Goal: Information Seeking & Learning: Learn about a topic

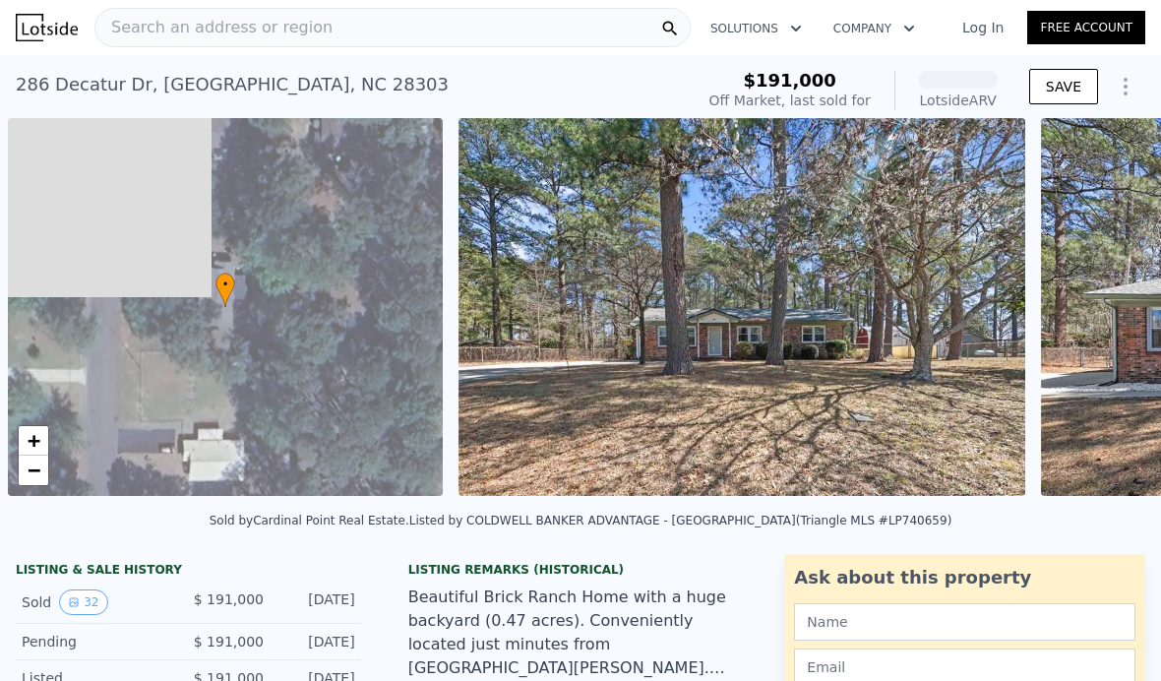
scroll to position [0, 8]
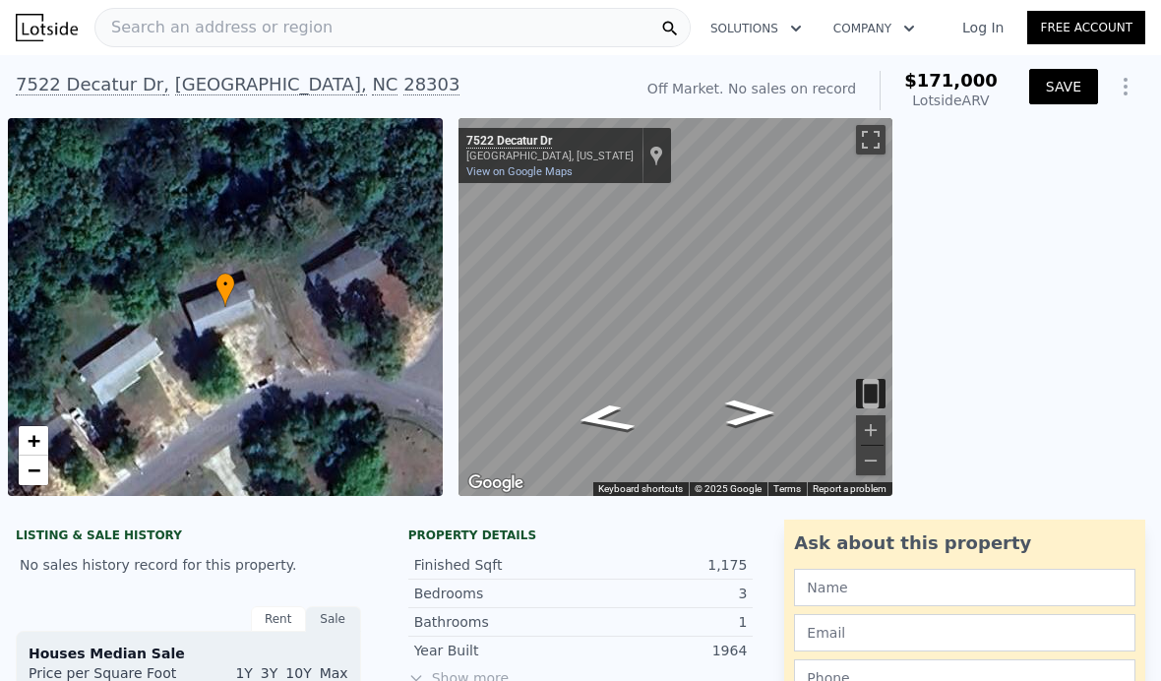
click at [1044, 93] on button "SAVE" at bounding box center [1063, 86] width 69 height 35
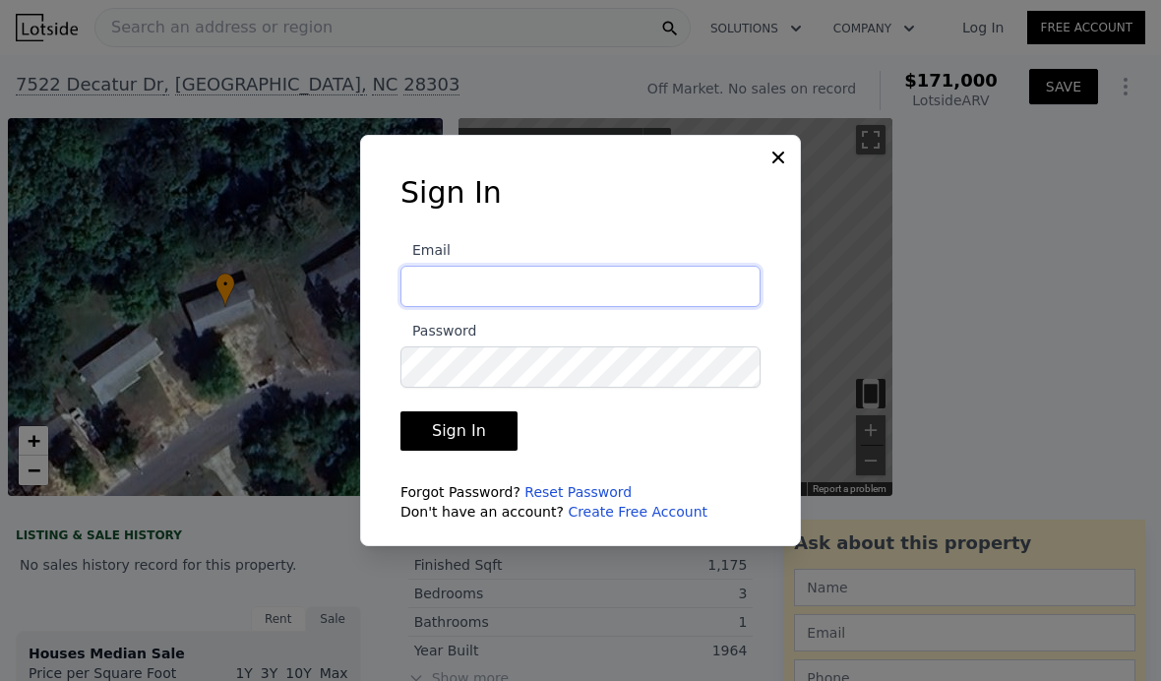
type input "pamela@nextkeypropertiesllc.com"
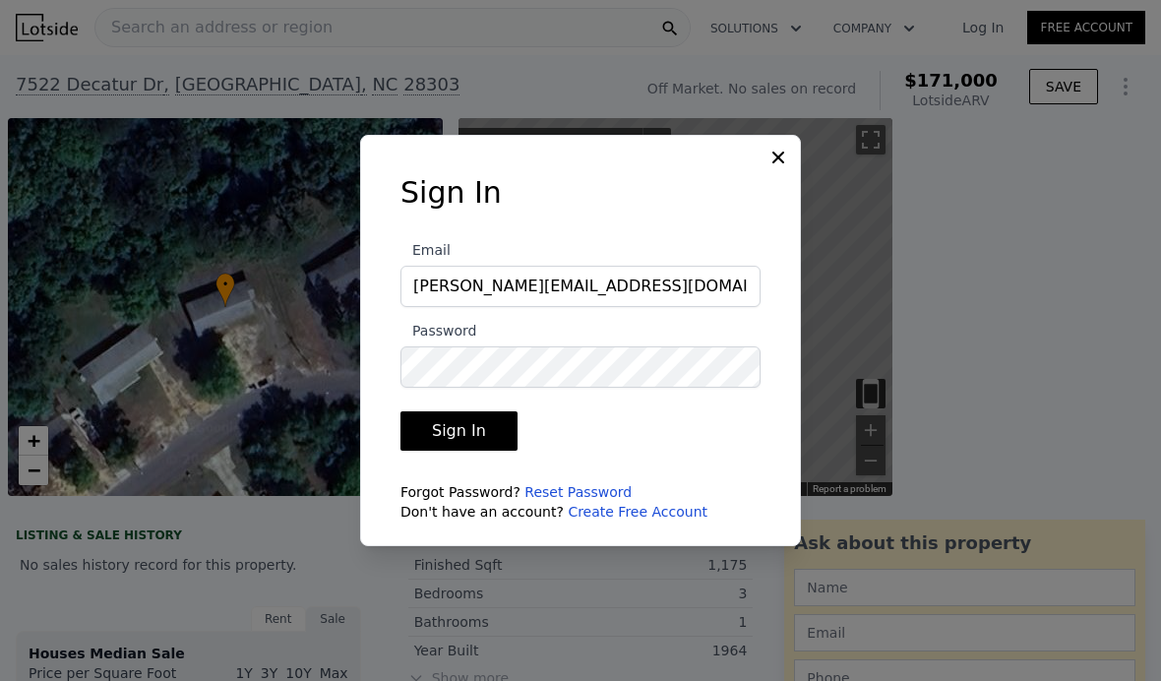
click at [428, 451] on button "Sign In" at bounding box center [458, 430] width 117 height 39
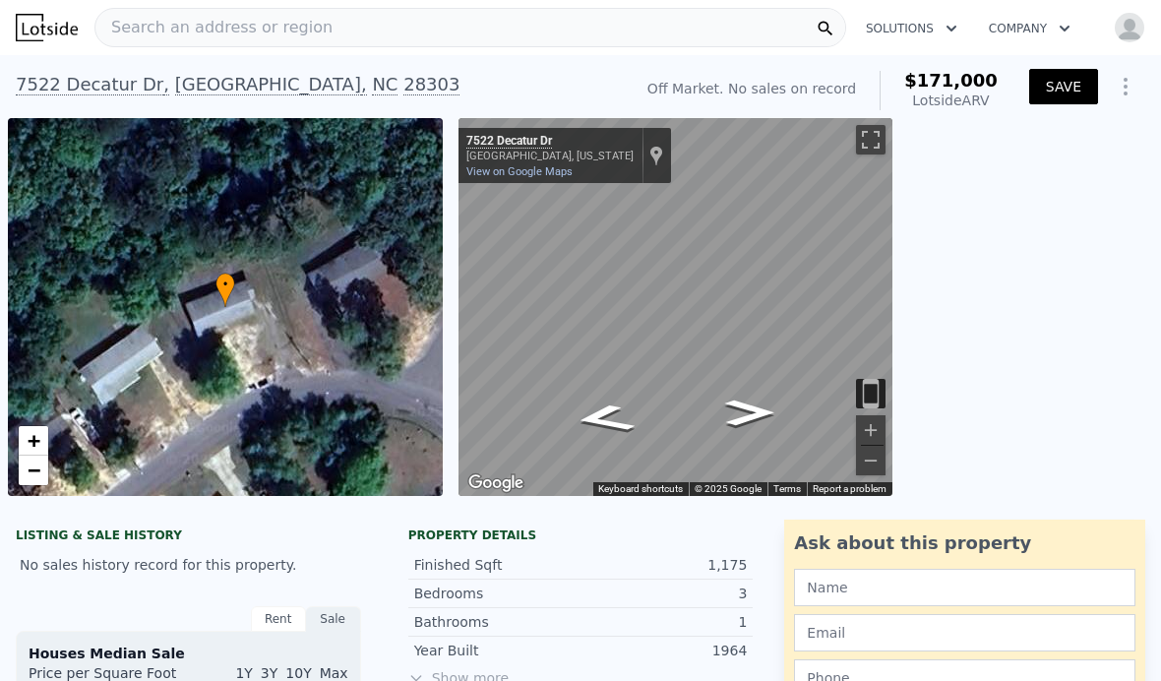
click at [1060, 92] on button "SAVE" at bounding box center [1063, 86] width 69 height 35
click at [214, 41] on div "Search an address or region" at bounding box center [213, 27] width 237 height 37
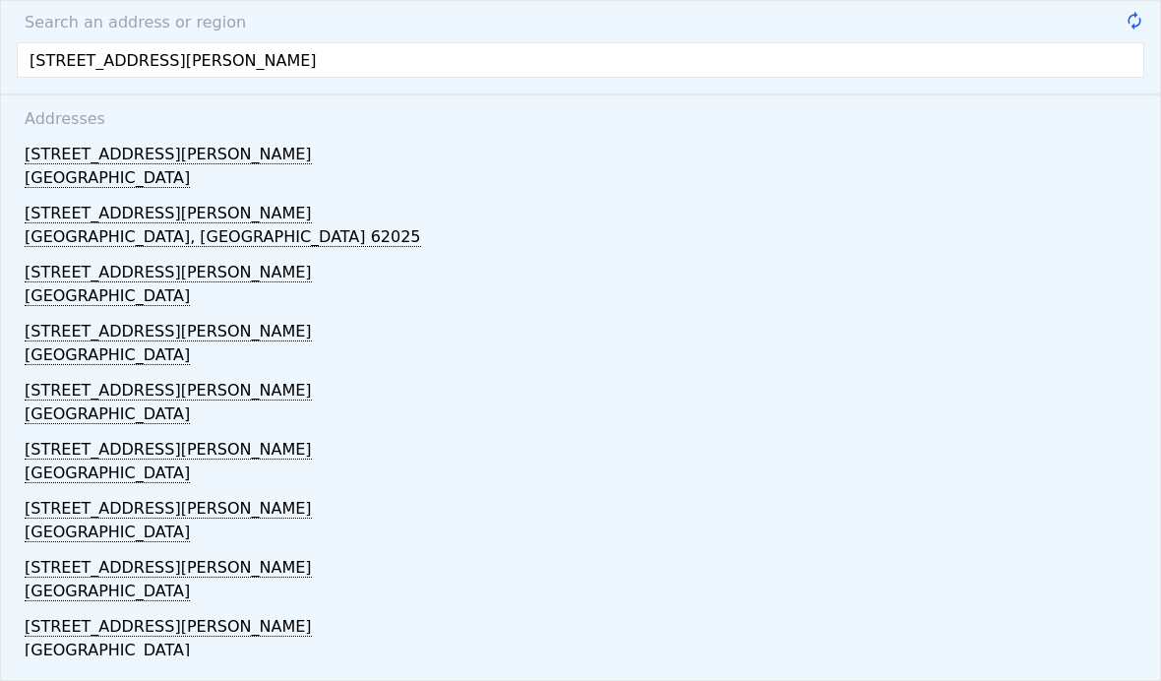
type input "517 Henry st rocky"
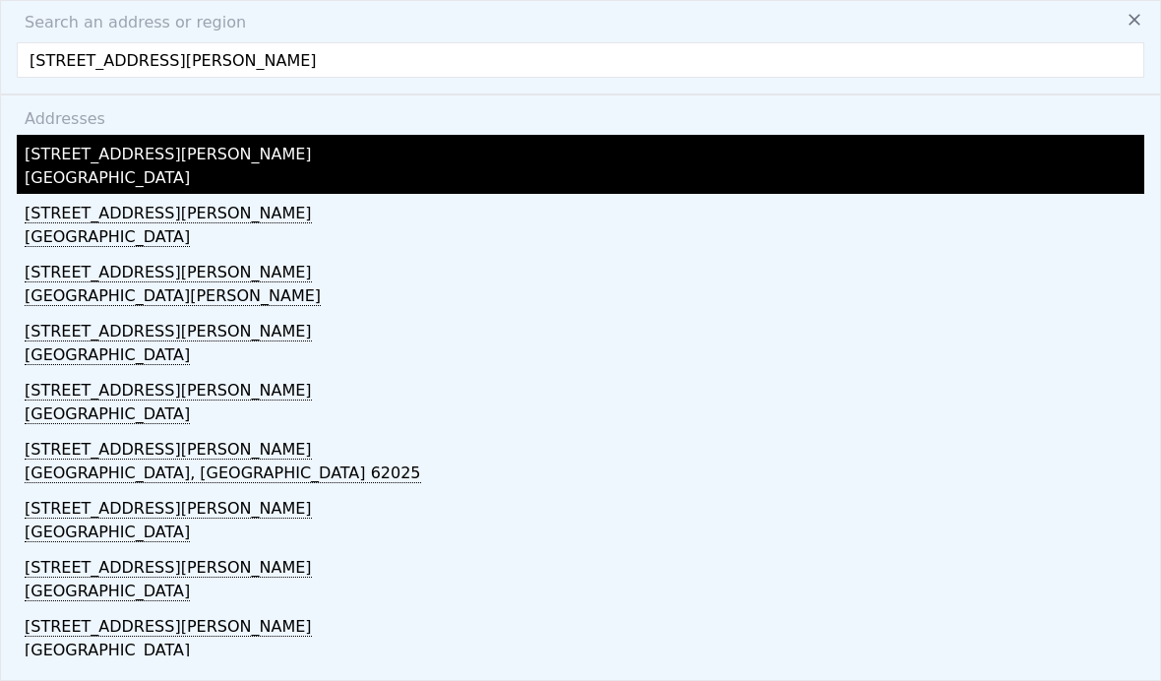
click at [78, 175] on div "Rocky Mount, NC 27803" at bounding box center [585, 180] width 1120 height 28
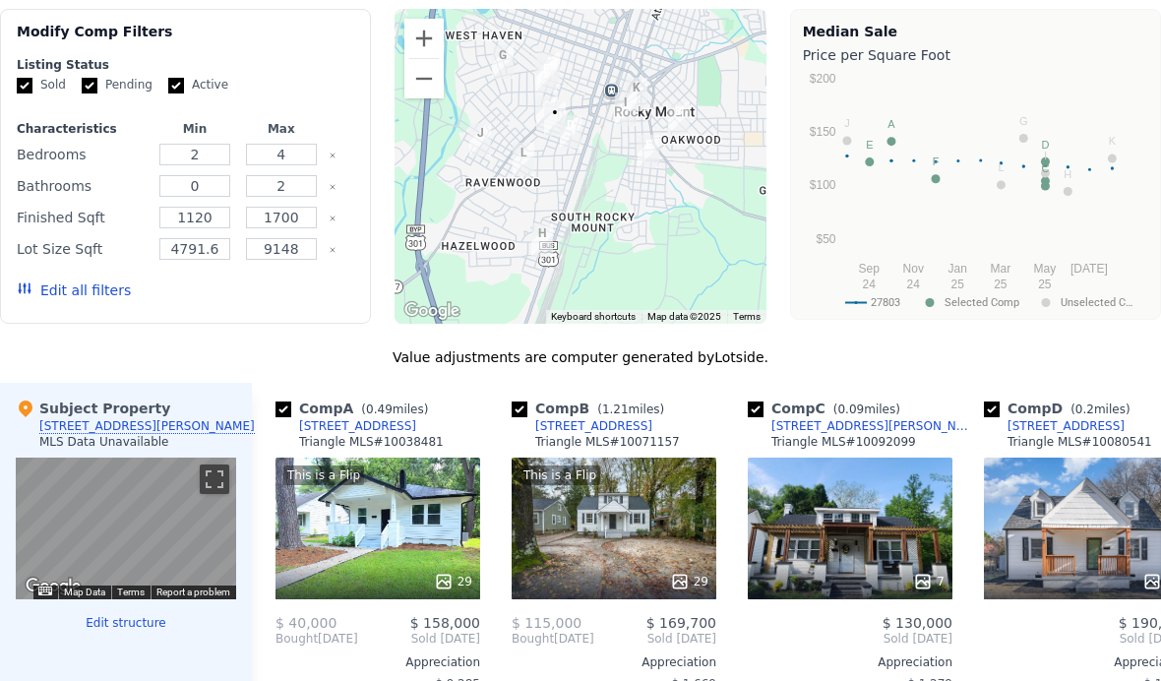
scroll to position [1556, 0]
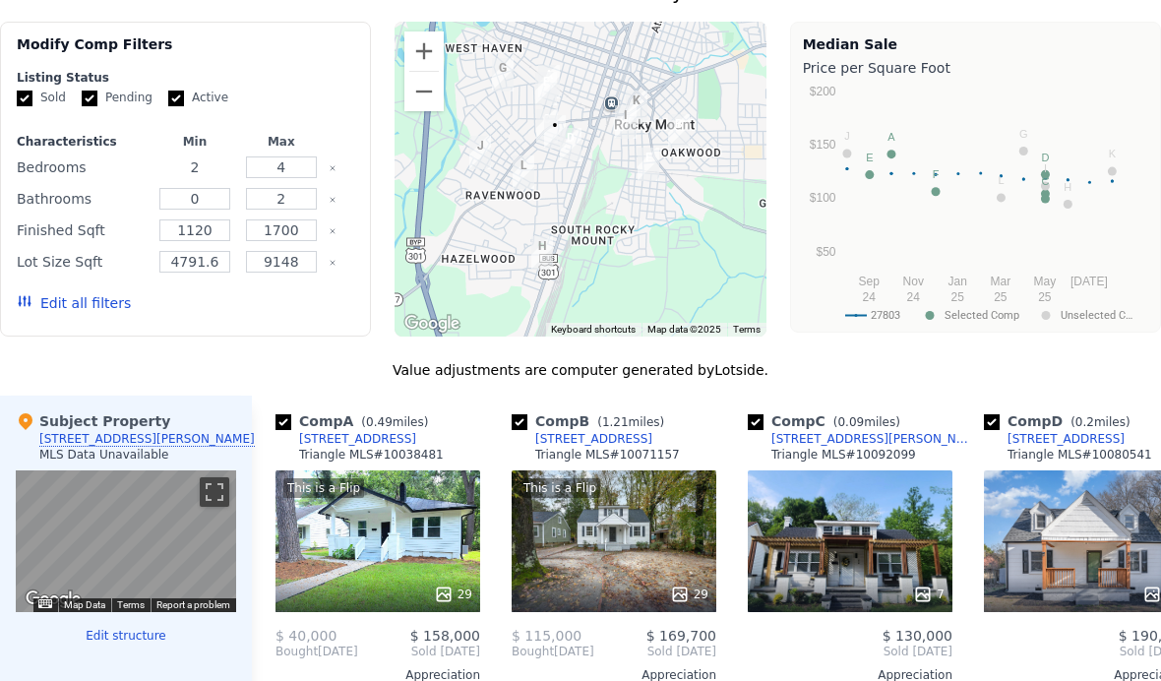
click at [206, 167] on input "2" at bounding box center [194, 167] width 71 height 22
type input "3"
click at [201, 198] on input "0" at bounding box center [194, 199] width 71 height 22
type input "1"
click at [117, 205] on div "Bathrooms" at bounding box center [82, 199] width 131 height 28
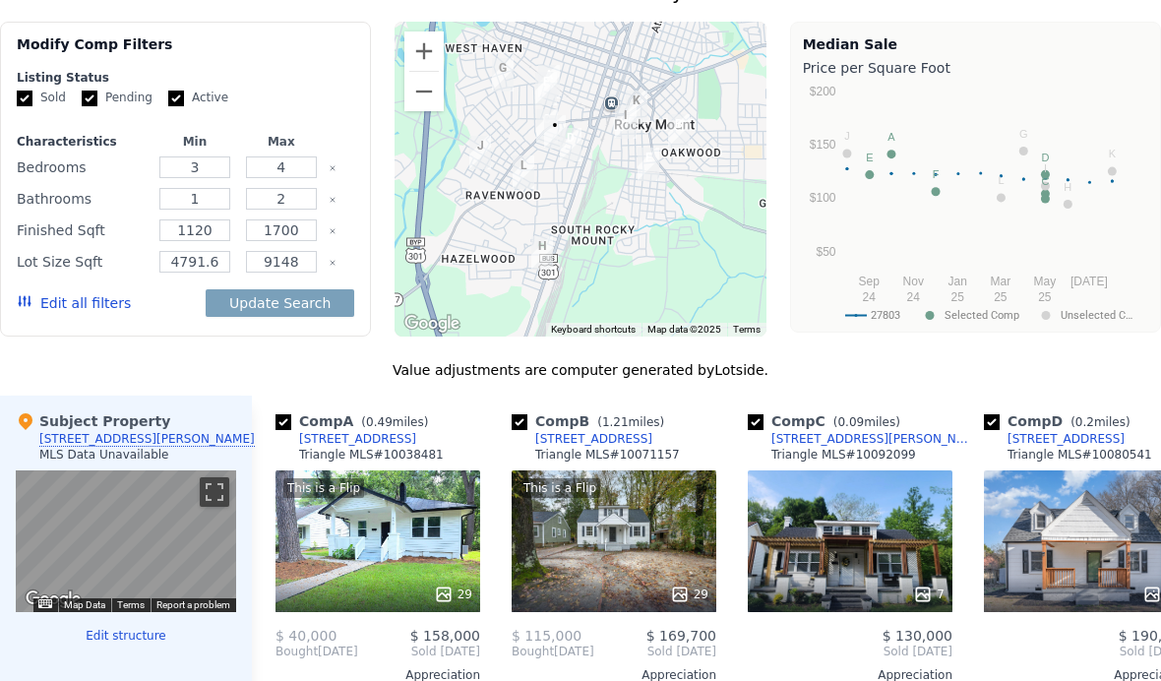
click at [128, 231] on div "Finished Sqft" at bounding box center [82, 230] width 131 height 28
click at [223, 305] on button "Update Search" at bounding box center [280, 303] width 149 height 28
type input "4791"
click at [300, 314] on button "Update Search" at bounding box center [280, 303] width 149 height 28
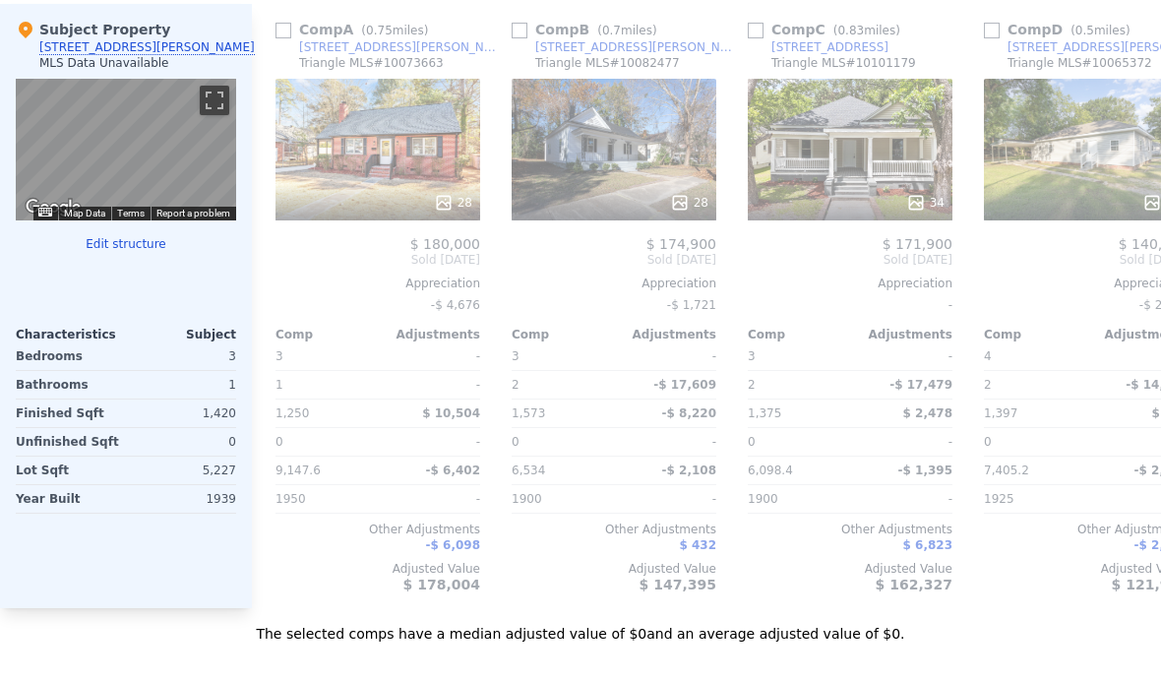
scroll to position [1950, 0]
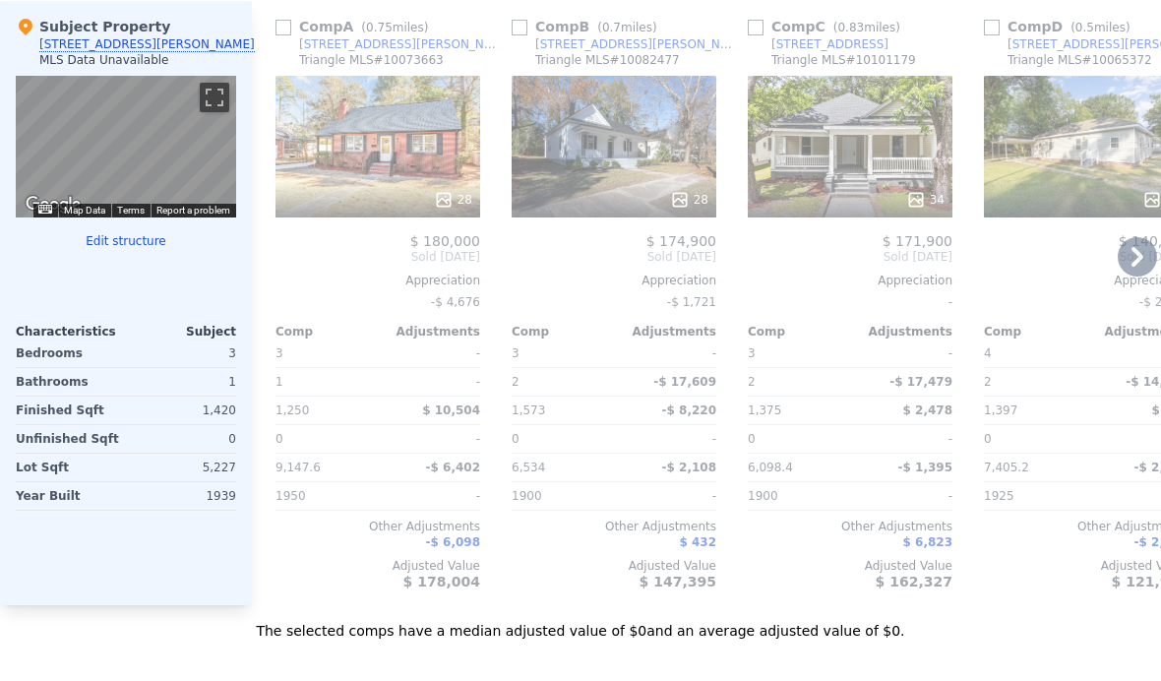
click at [287, 23] on input "checkbox" at bounding box center [284, 28] width 16 height 16
checkbox input "true"
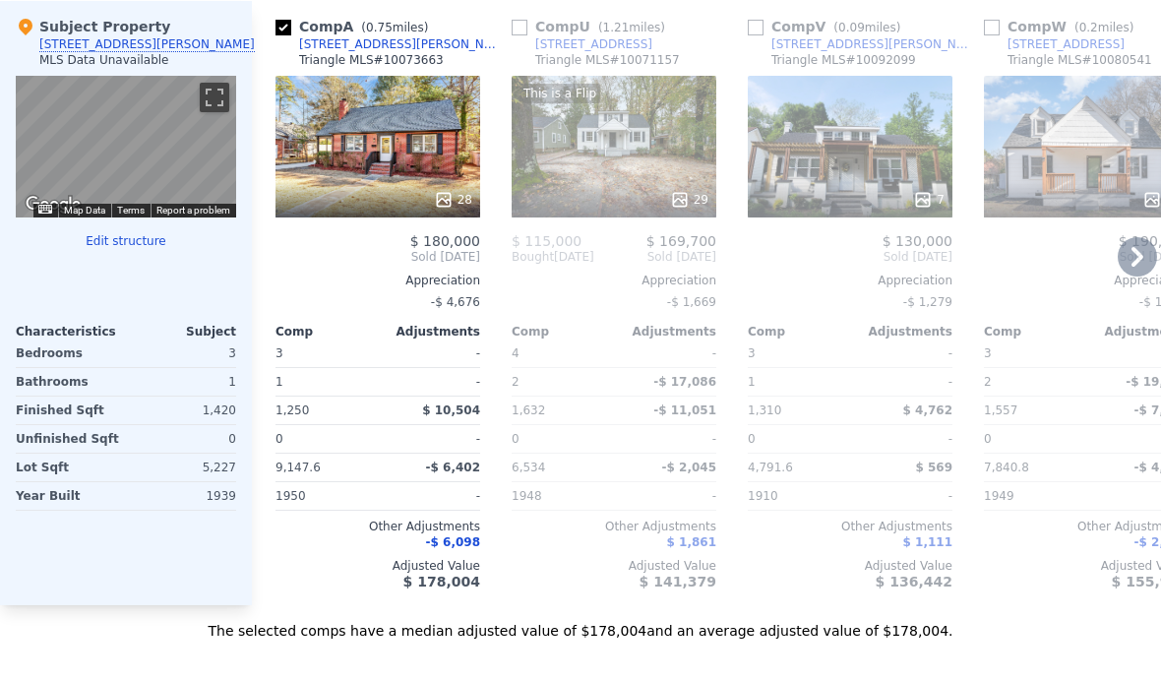
click at [749, 28] on input "checkbox" at bounding box center [756, 28] width 16 height 16
checkbox input "true"
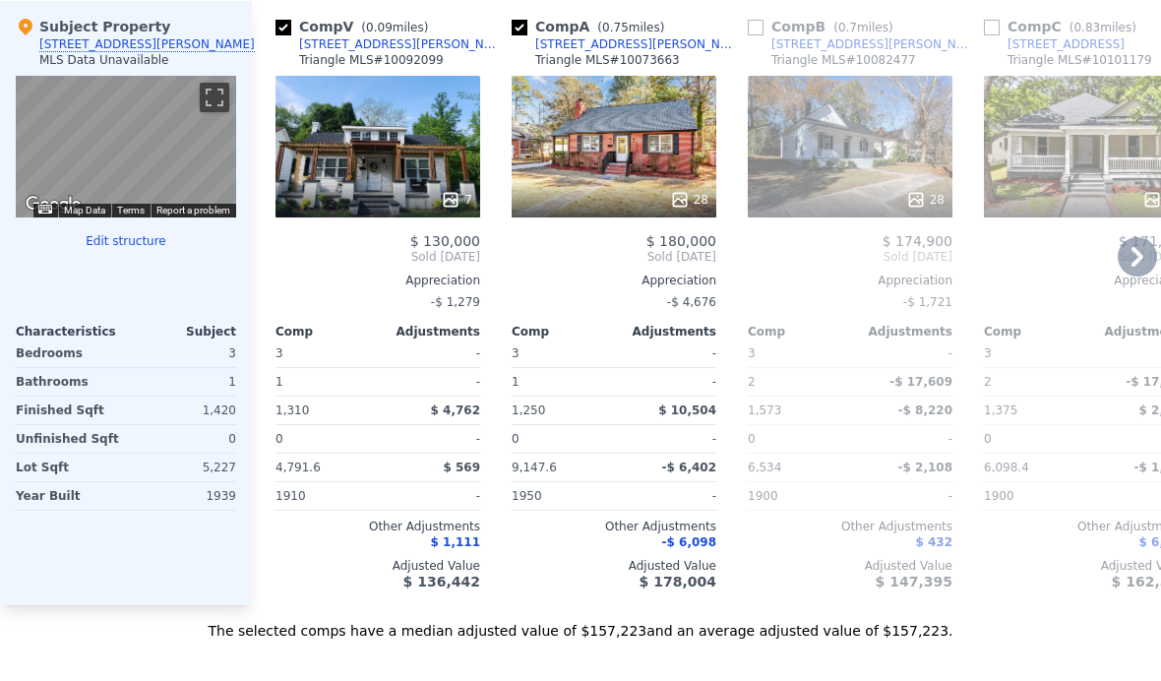
click at [404, 163] on div "7" at bounding box center [378, 147] width 205 height 142
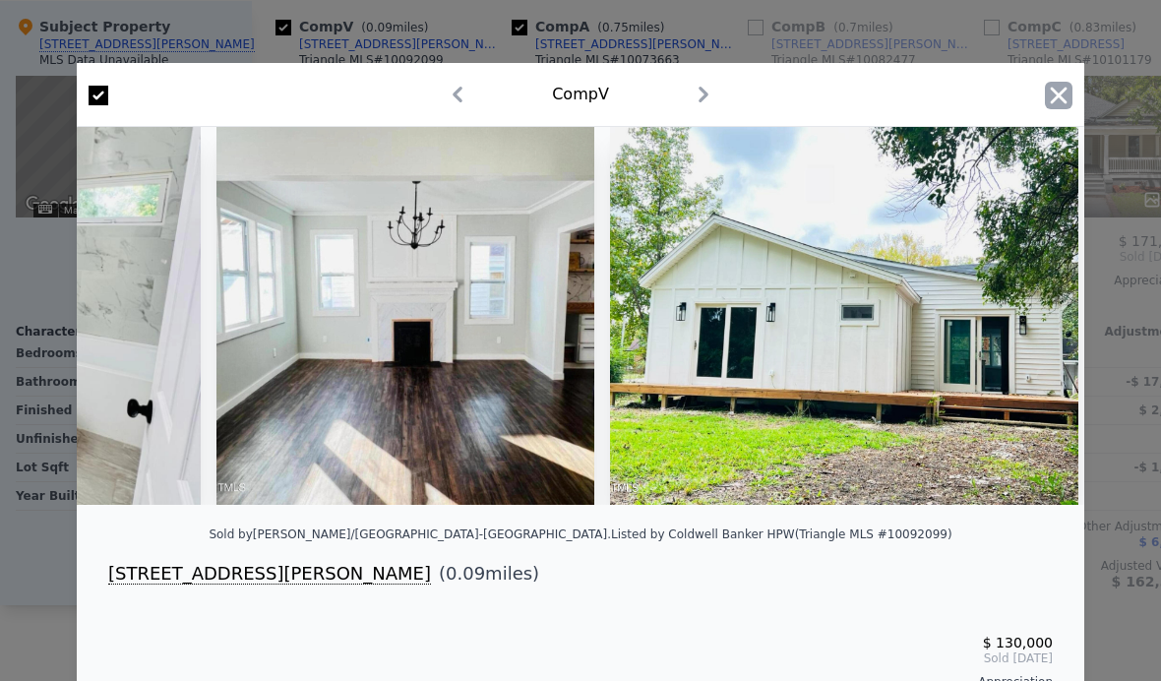
click at [1051, 98] on icon "button" at bounding box center [1059, 96] width 28 height 28
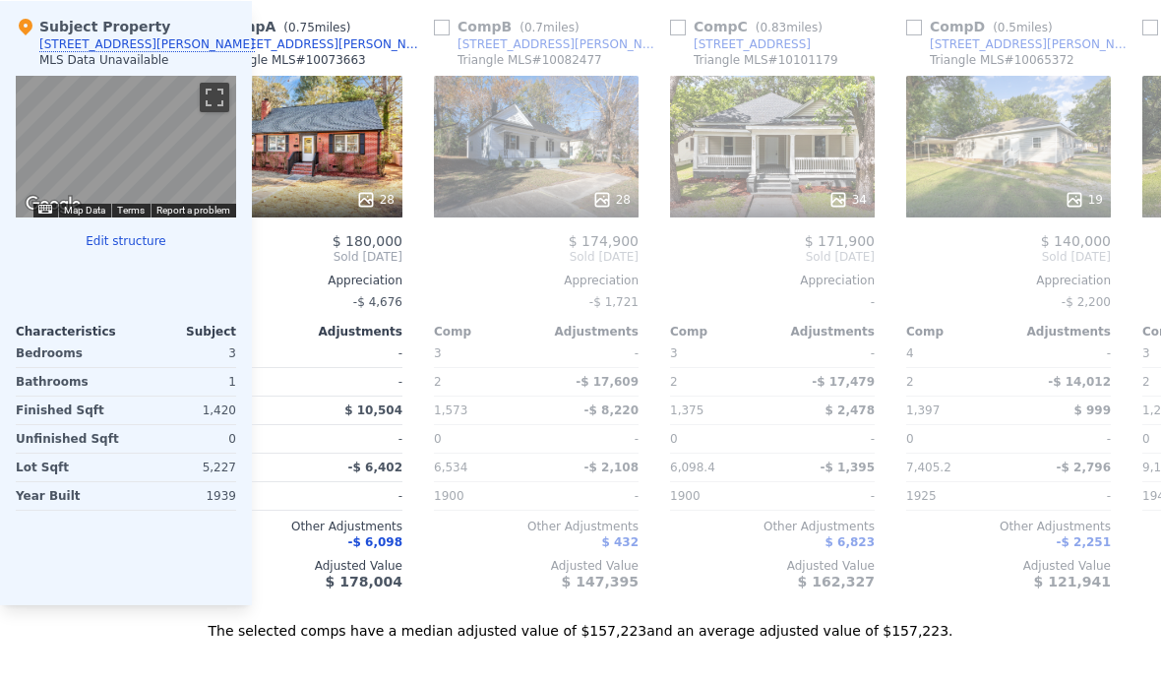
scroll to position [0, 315]
click at [680, 30] on input "checkbox" at bounding box center [677, 28] width 16 height 16
checkbox input "true"
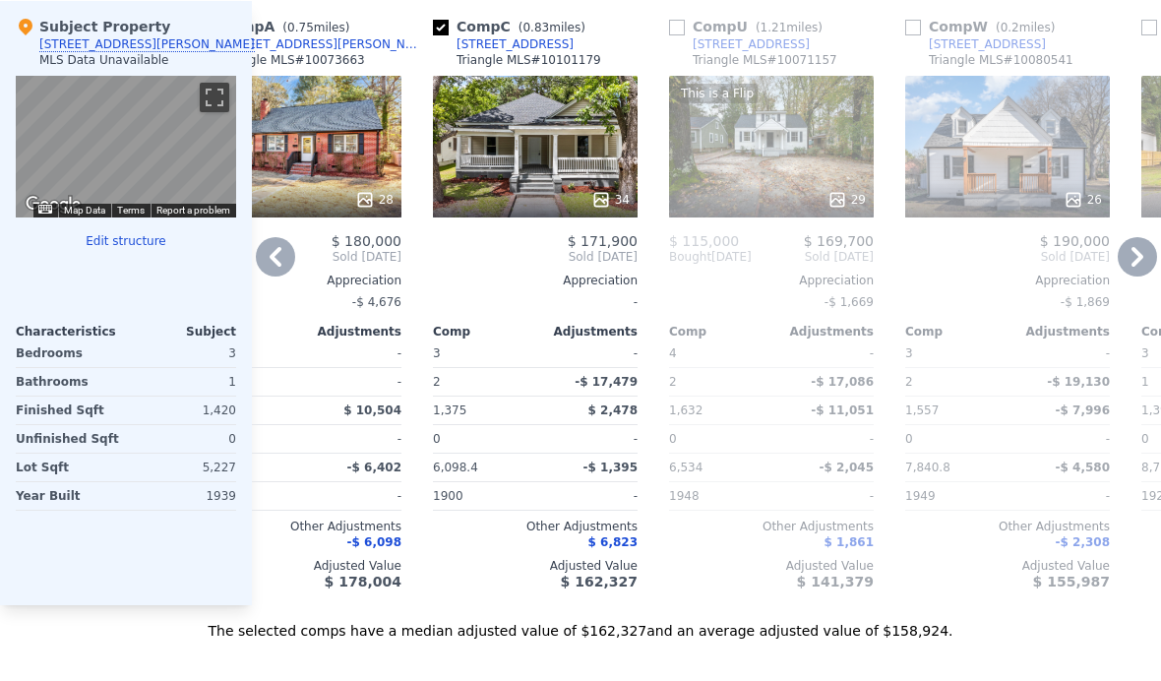
click at [915, 32] on input "checkbox" at bounding box center [913, 28] width 16 height 16
checkbox input "true"
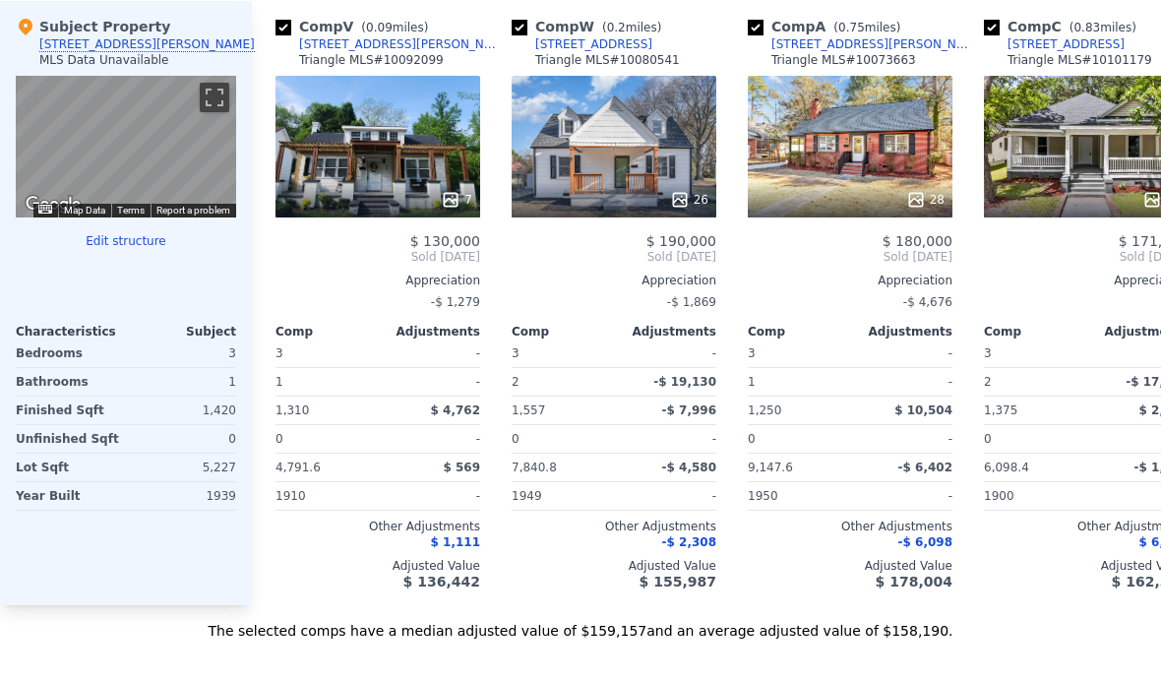
scroll to position [0, 0]
